Goal: Check status: Check status

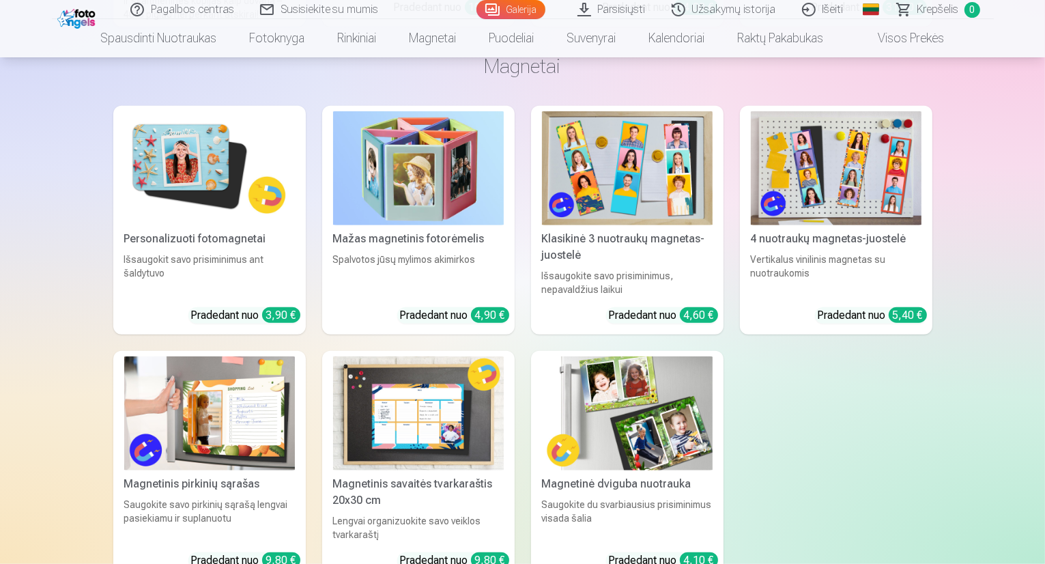
scroll to position [6487, 0]
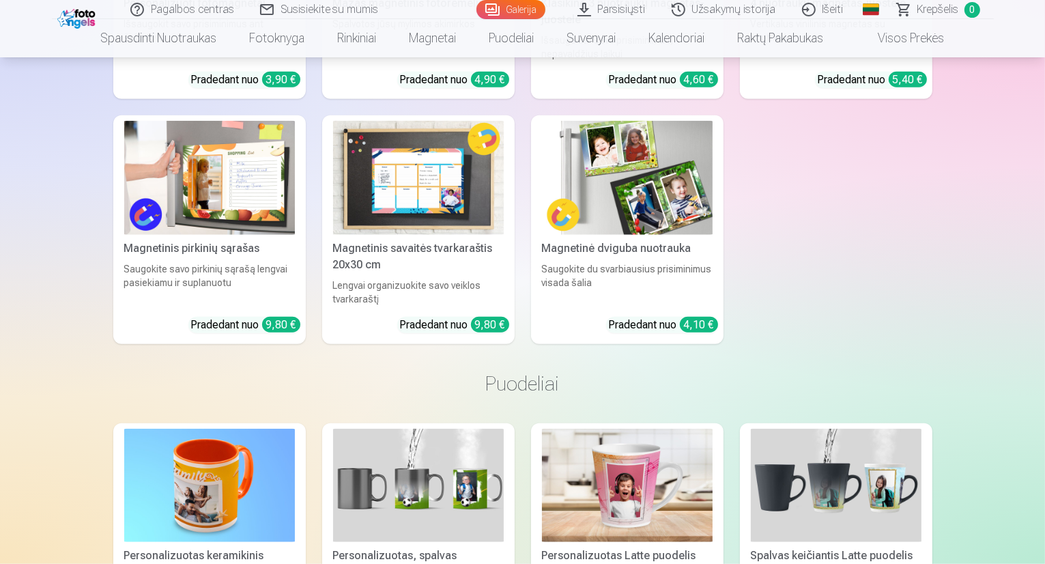
click at [718, 5] on link "Užsakymų istorija" at bounding box center [725, 9] width 130 height 19
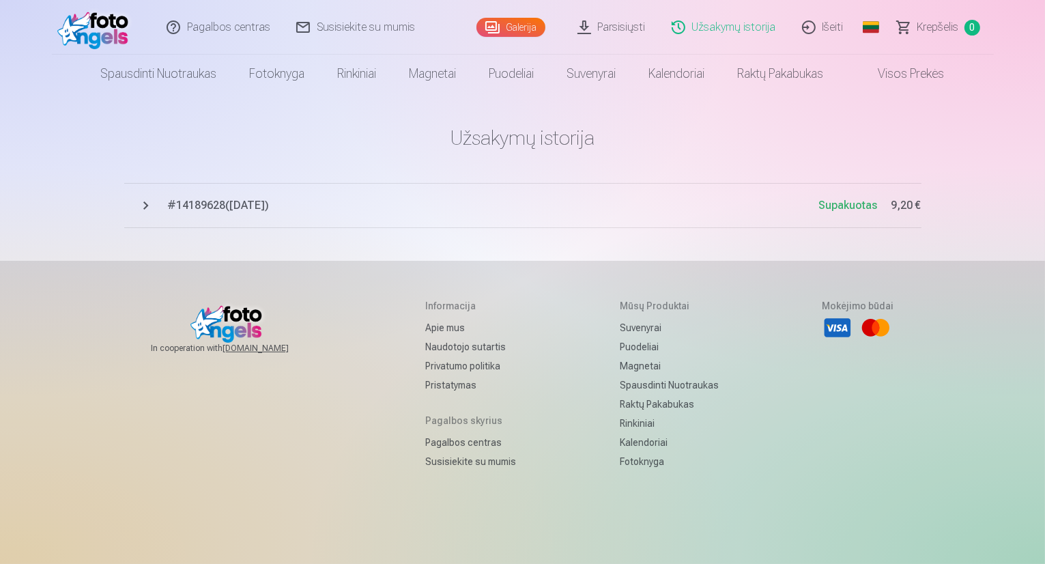
click at [841, 203] on span "Supakuotas" at bounding box center [848, 205] width 59 height 13
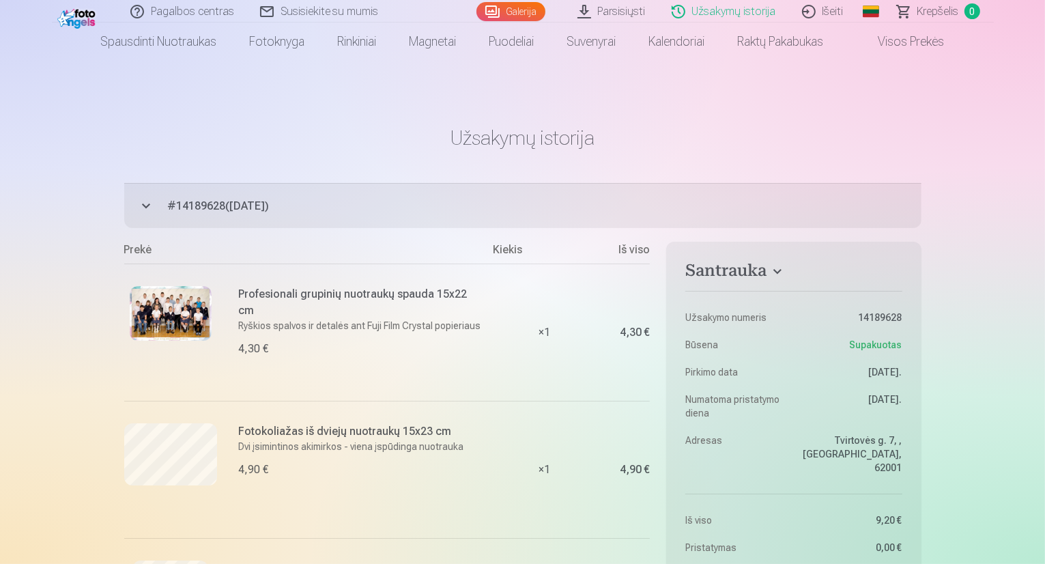
scroll to position [478, 0]
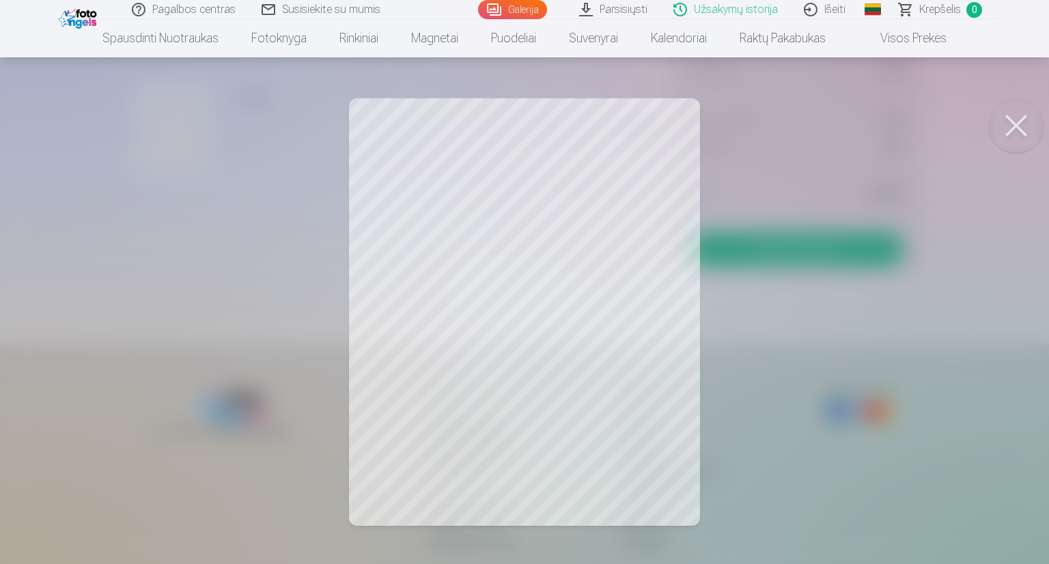
click at [1019, 128] on button at bounding box center [1016, 125] width 55 height 55
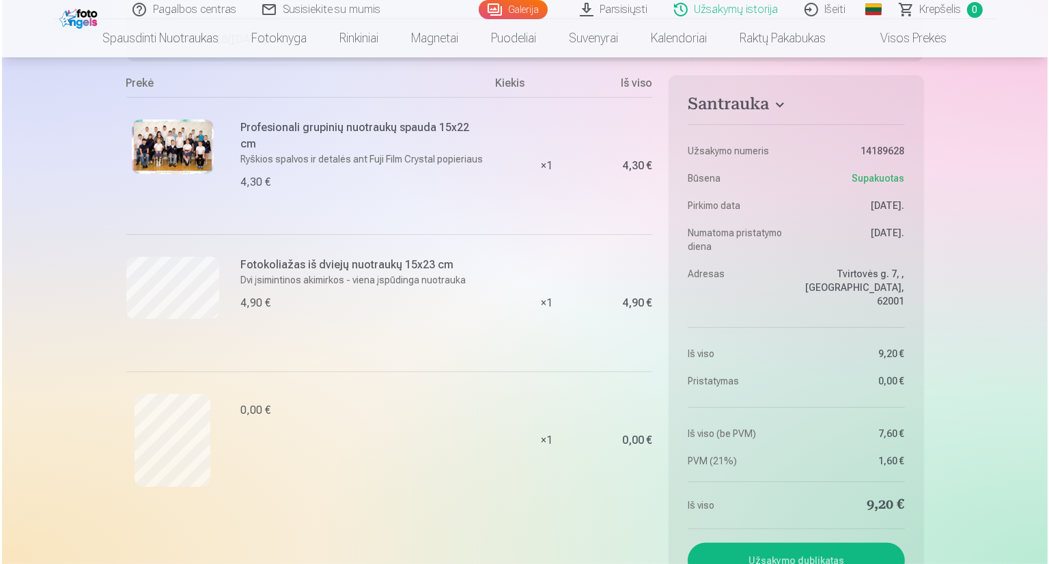
scroll to position [137, 0]
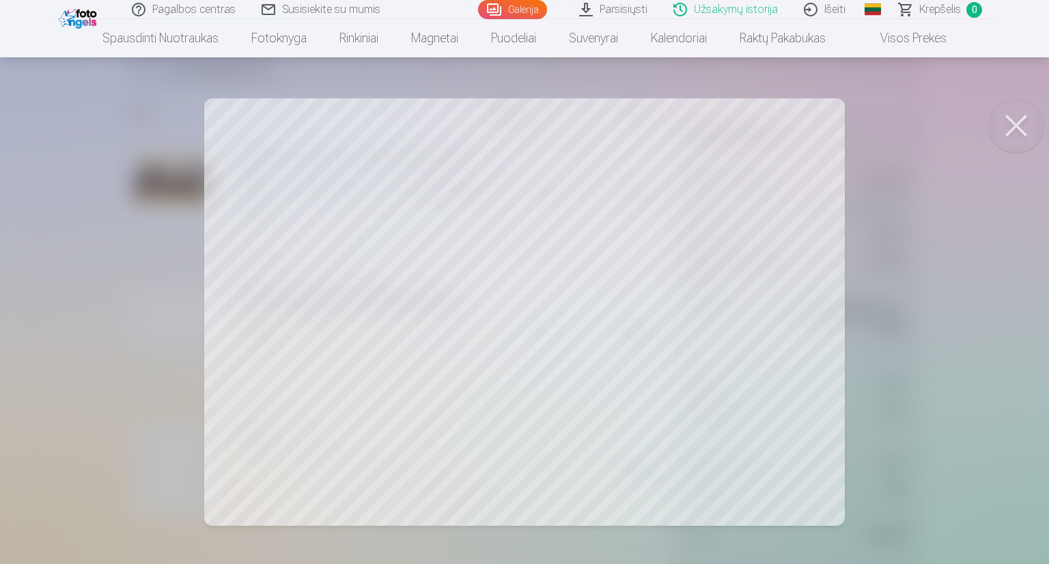
click at [1020, 128] on button at bounding box center [1016, 125] width 55 height 55
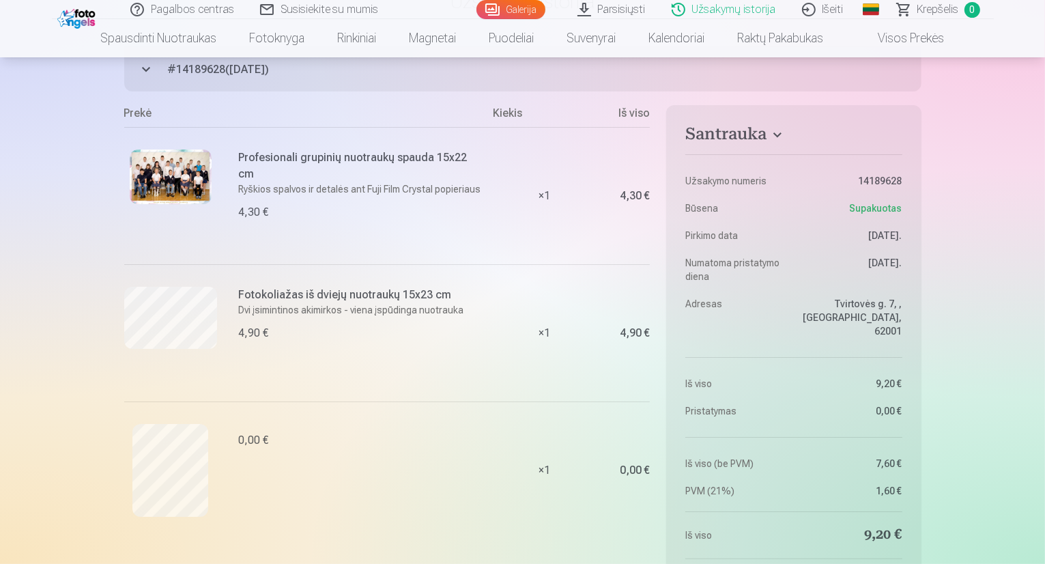
click at [154, 171] on img at bounding box center [171, 177] width 82 height 55
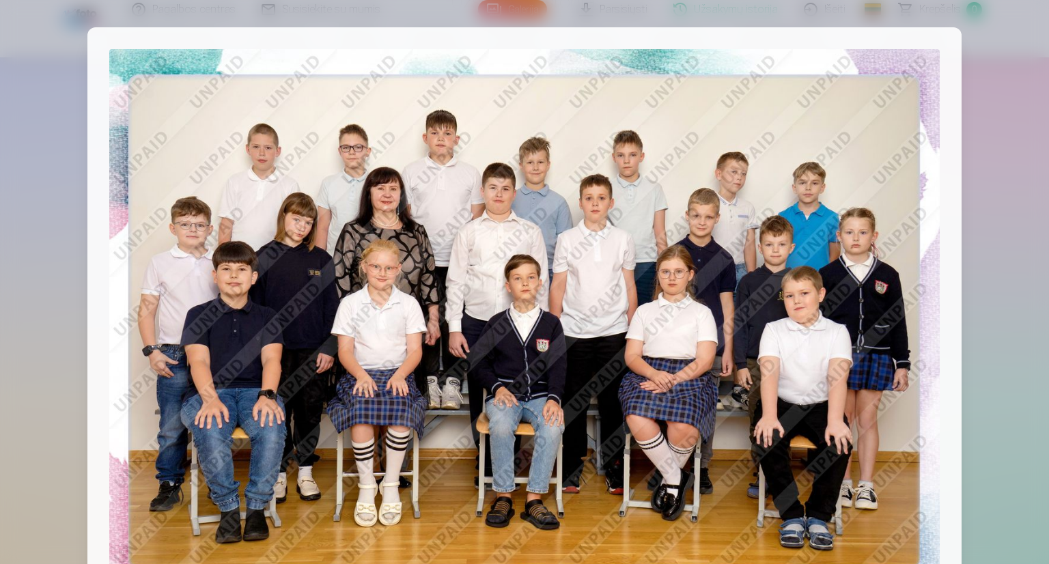
scroll to position [0, 0]
